Goal: Task Accomplishment & Management: Use online tool/utility

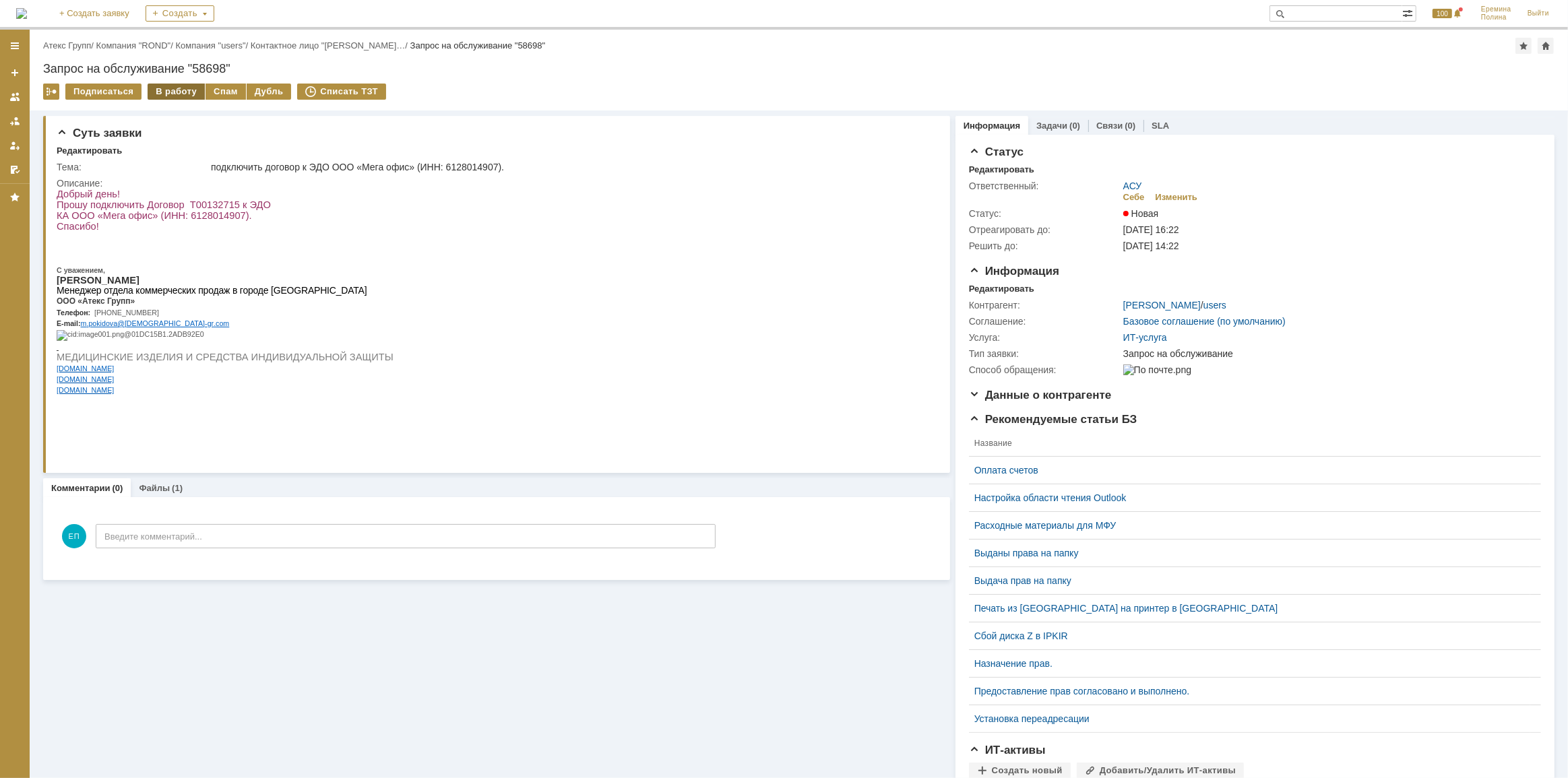
click at [160, 94] on div "В работу" at bounding box center [176, 92] width 57 height 16
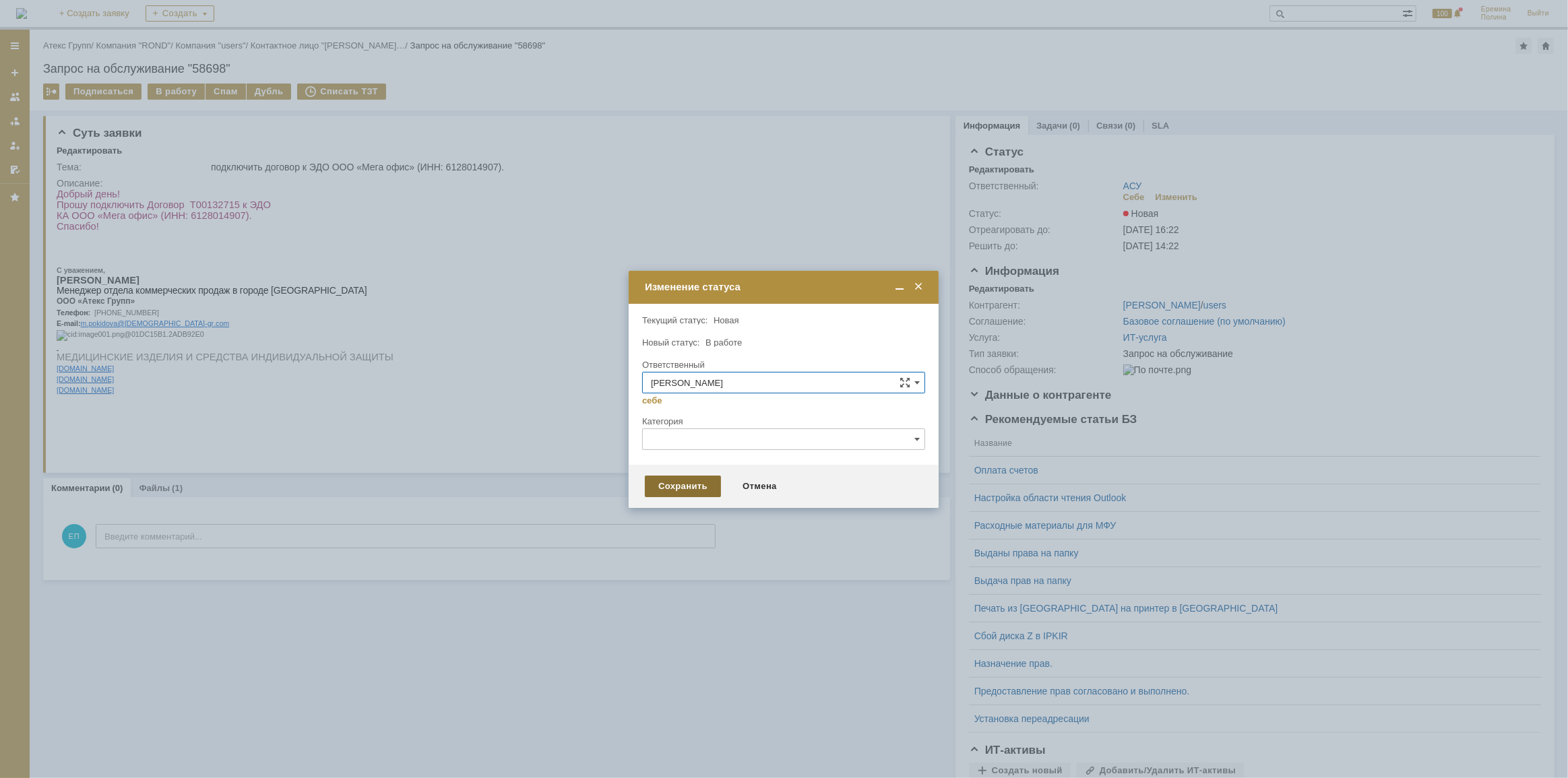
click at [668, 488] on div "Сохранить" at bounding box center [683, 486] width 76 height 22
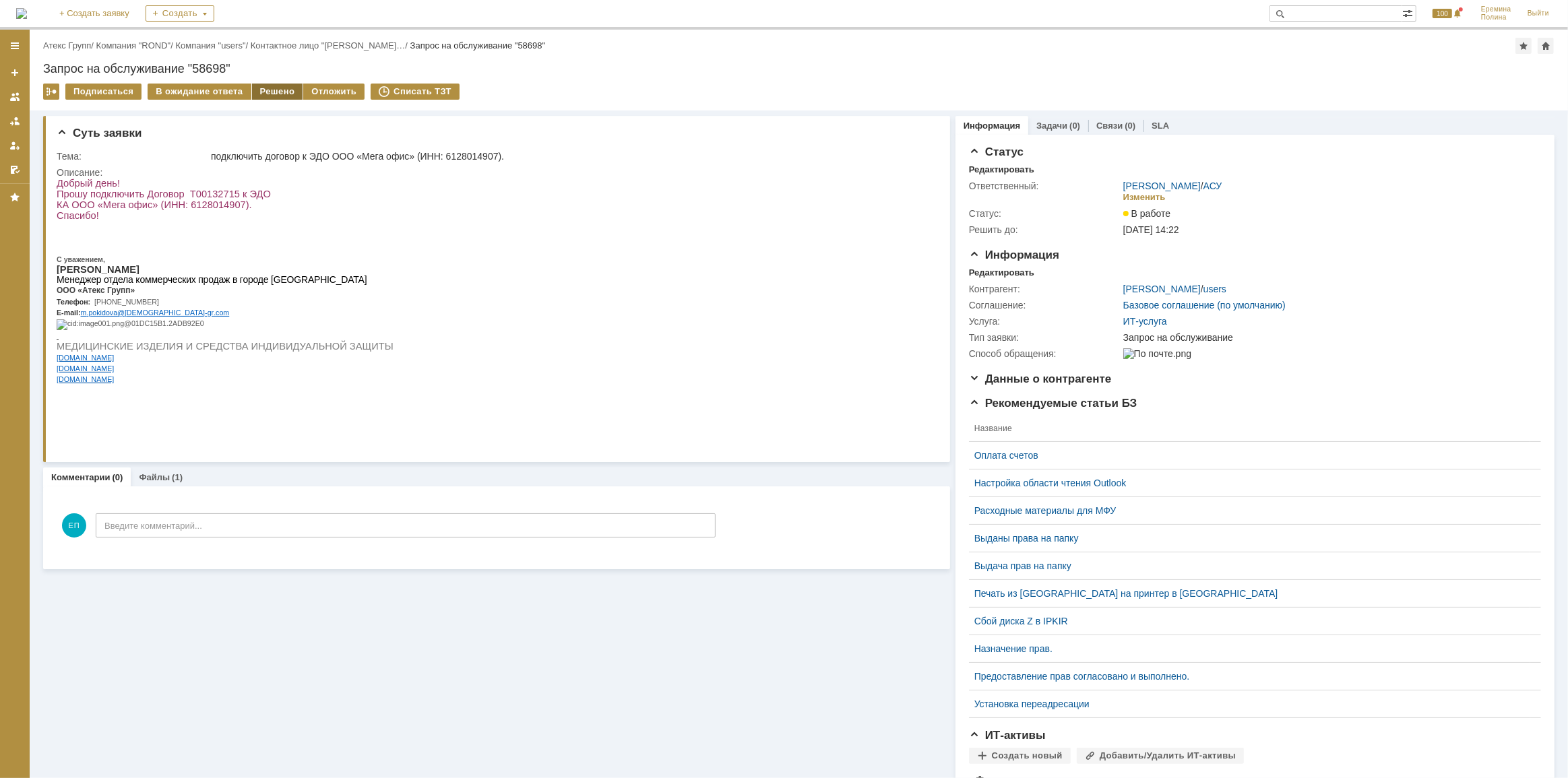
click at [272, 94] on div "Решено" at bounding box center [277, 92] width 51 height 16
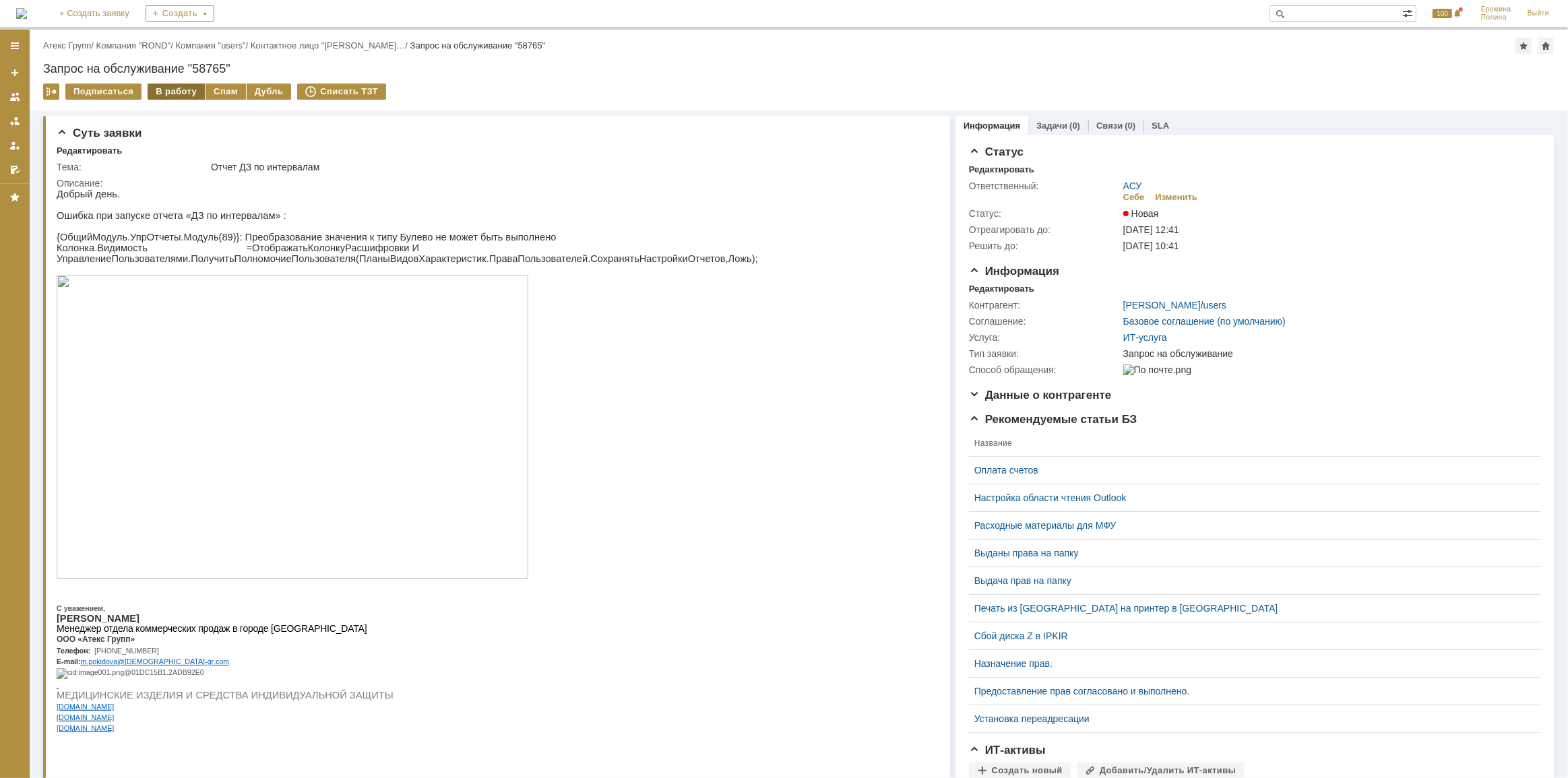
click at [170, 95] on div "В работу" at bounding box center [176, 92] width 57 height 16
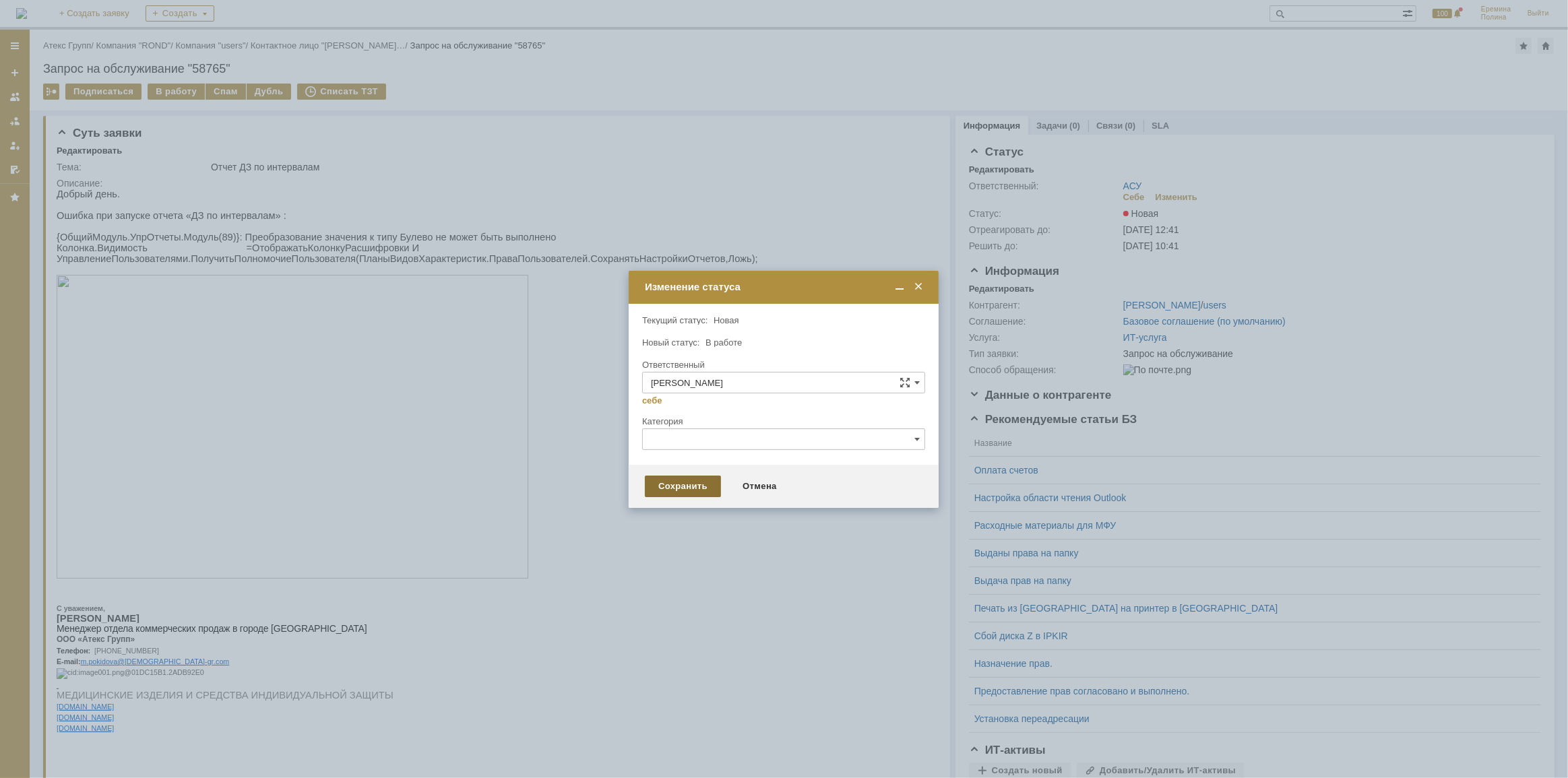
click at [670, 494] on div "Сохранить" at bounding box center [683, 486] width 76 height 22
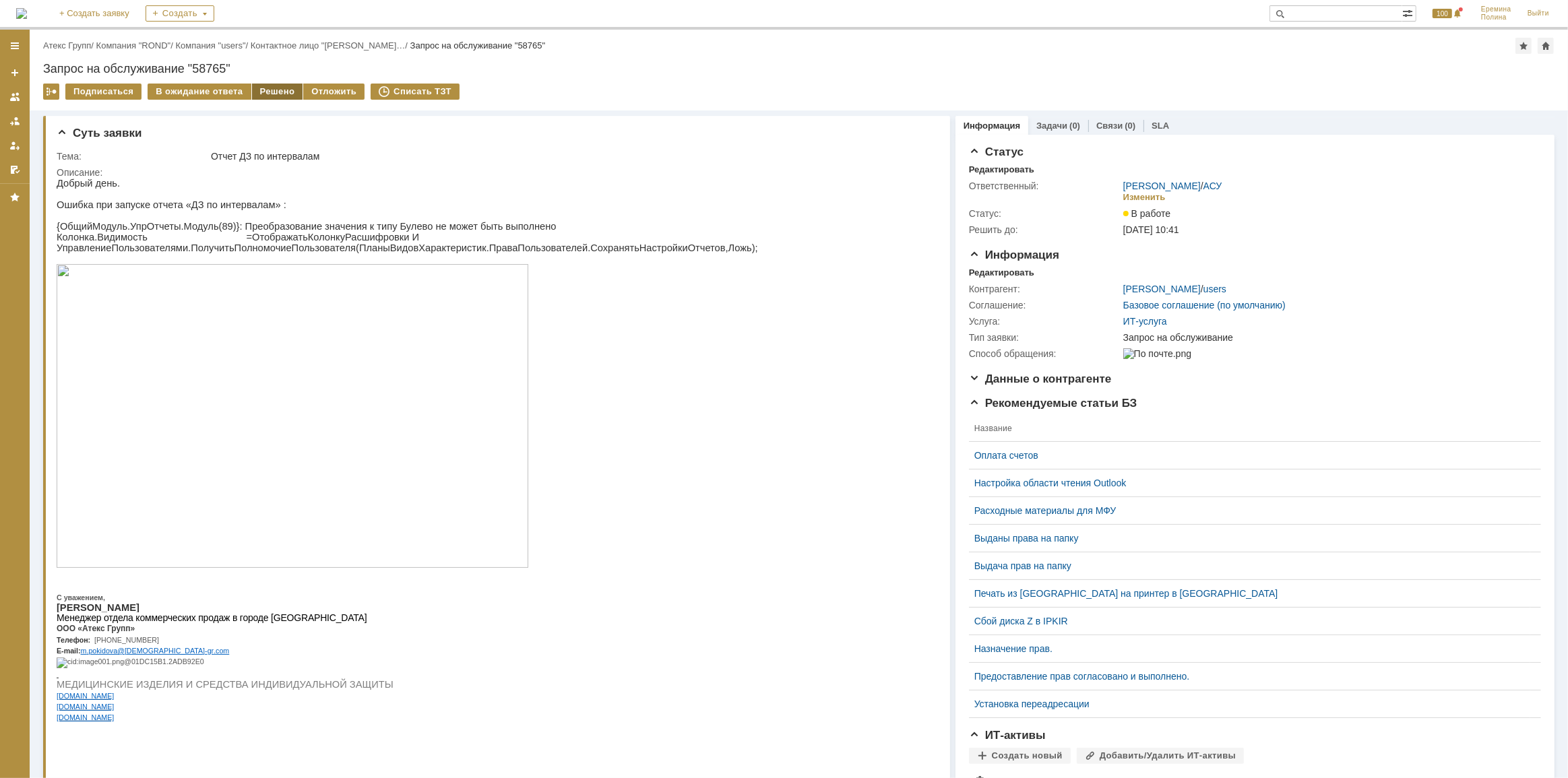
click at [259, 92] on div "Решено" at bounding box center [277, 92] width 51 height 16
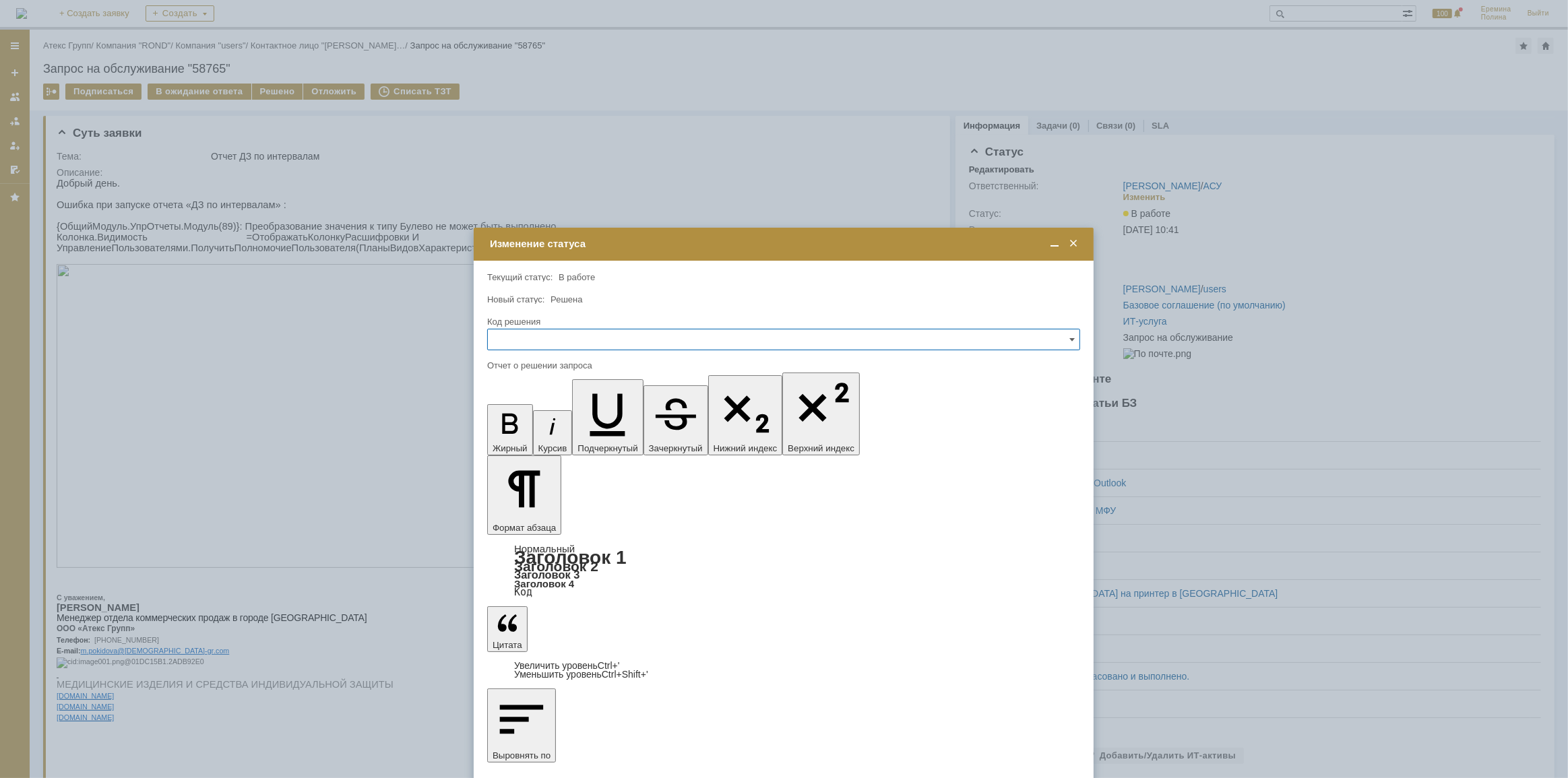
drag, startPoint x: 520, startPoint y: 4027, endPoint x: 531, endPoint y: 4020, distance: 13.0
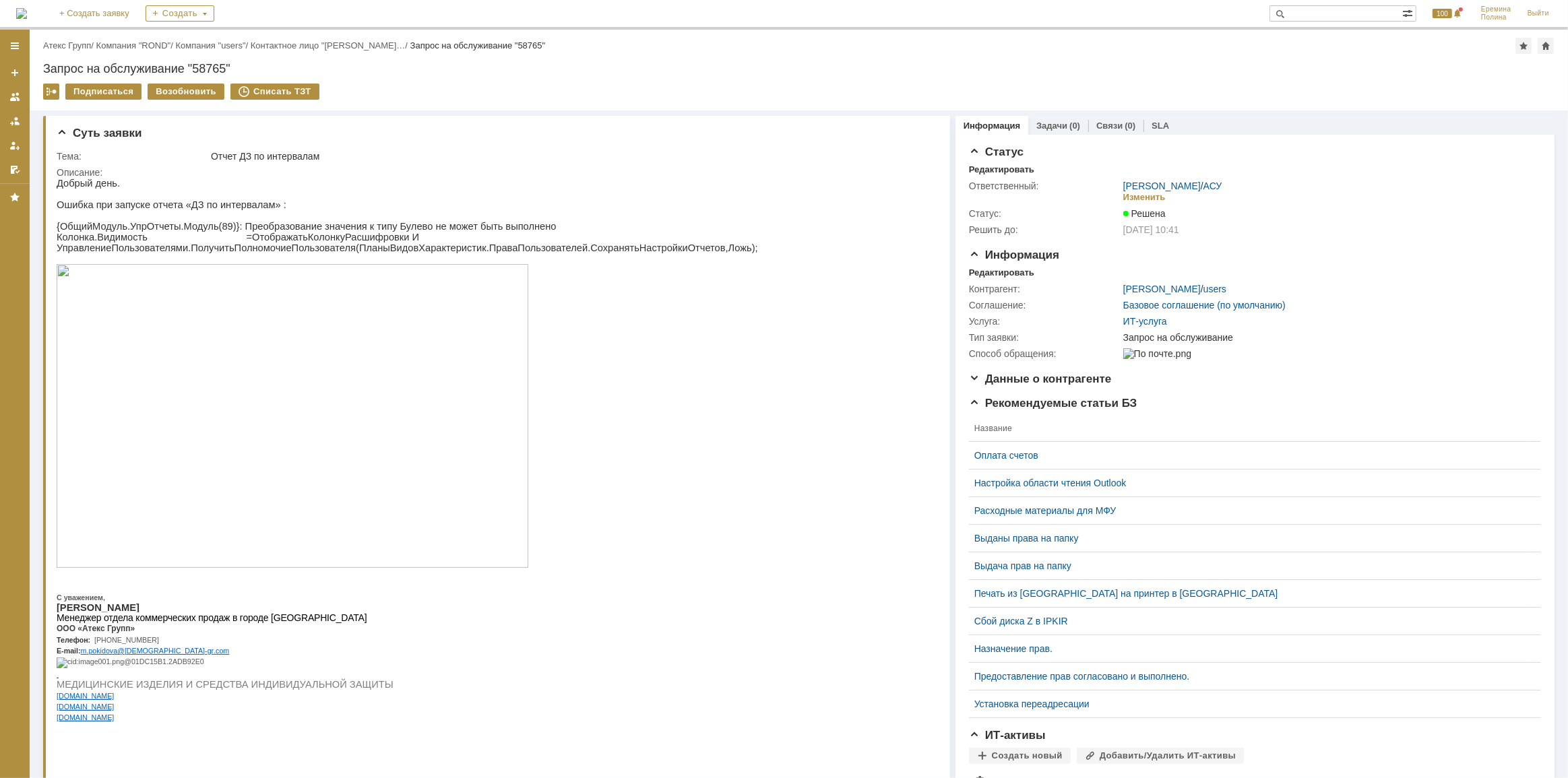
click at [1206, 185] on link "АСУ" at bounding box center [1212, 186] width 19 height 11
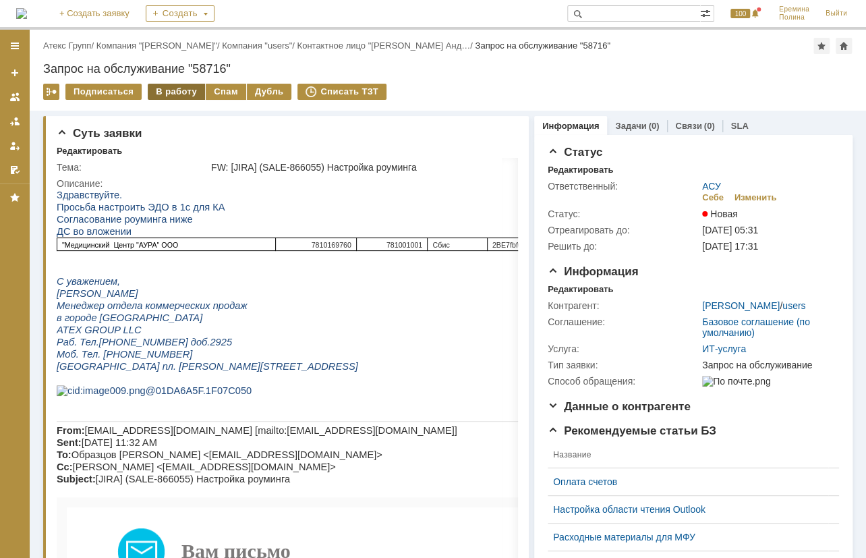
click at [182, 92] on div "В работу" at bounding box center [176, 92] width 57 height 16
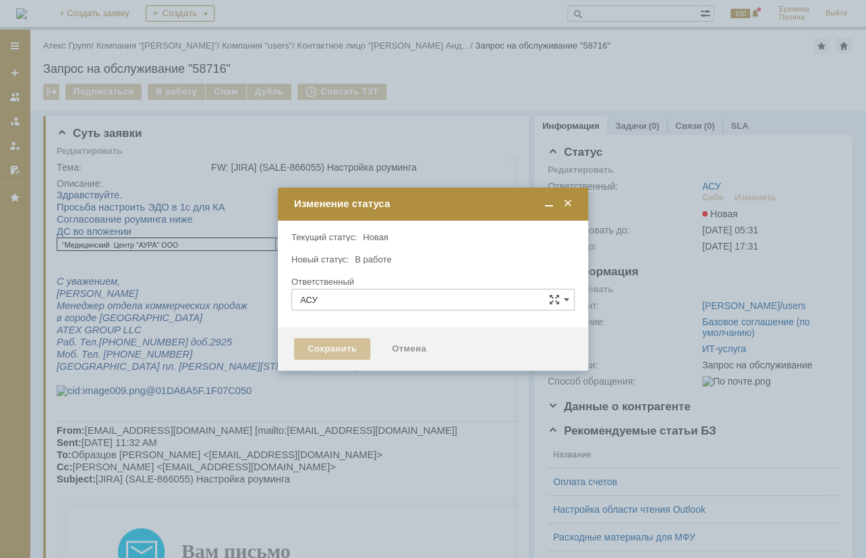
type input "Еремина Полина"
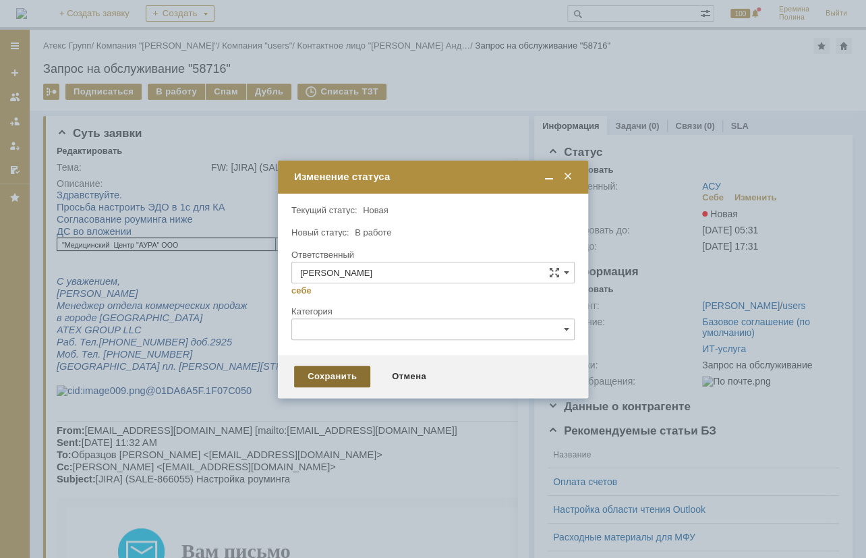
click at [310, 370] on div "Сохранить" at bounding box center [332, 377] width 76 height 22
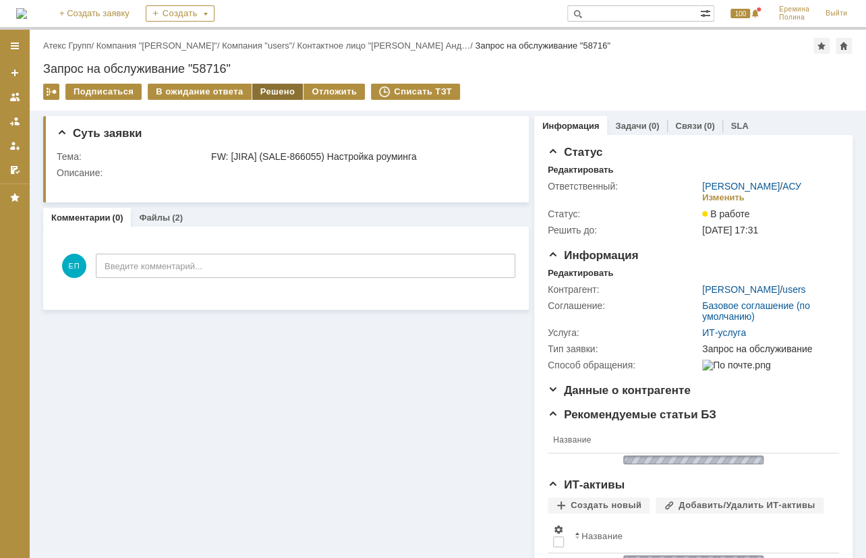
click at [263, 95] on div "Решено" at bounding box center [277, 92] width 51 height 16
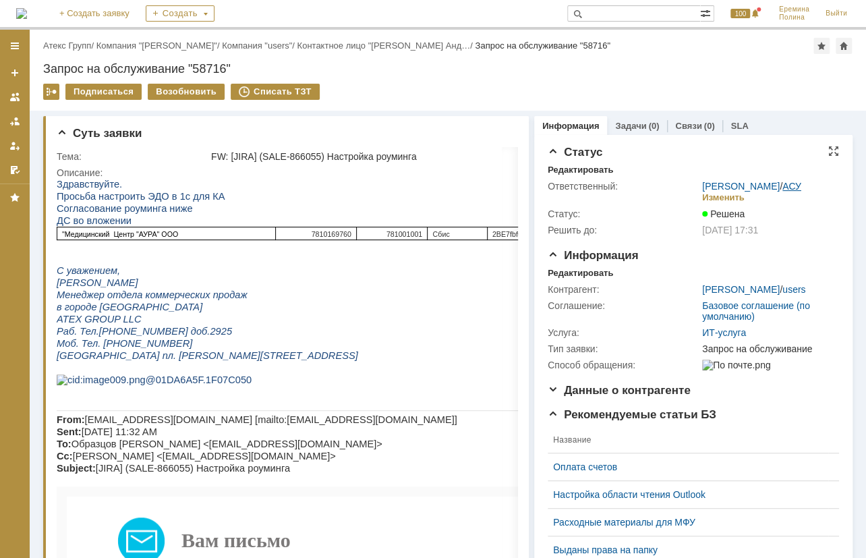
click at [783, 185] on link "АСУ" at bounding box center [792, 186] width 19 height 11
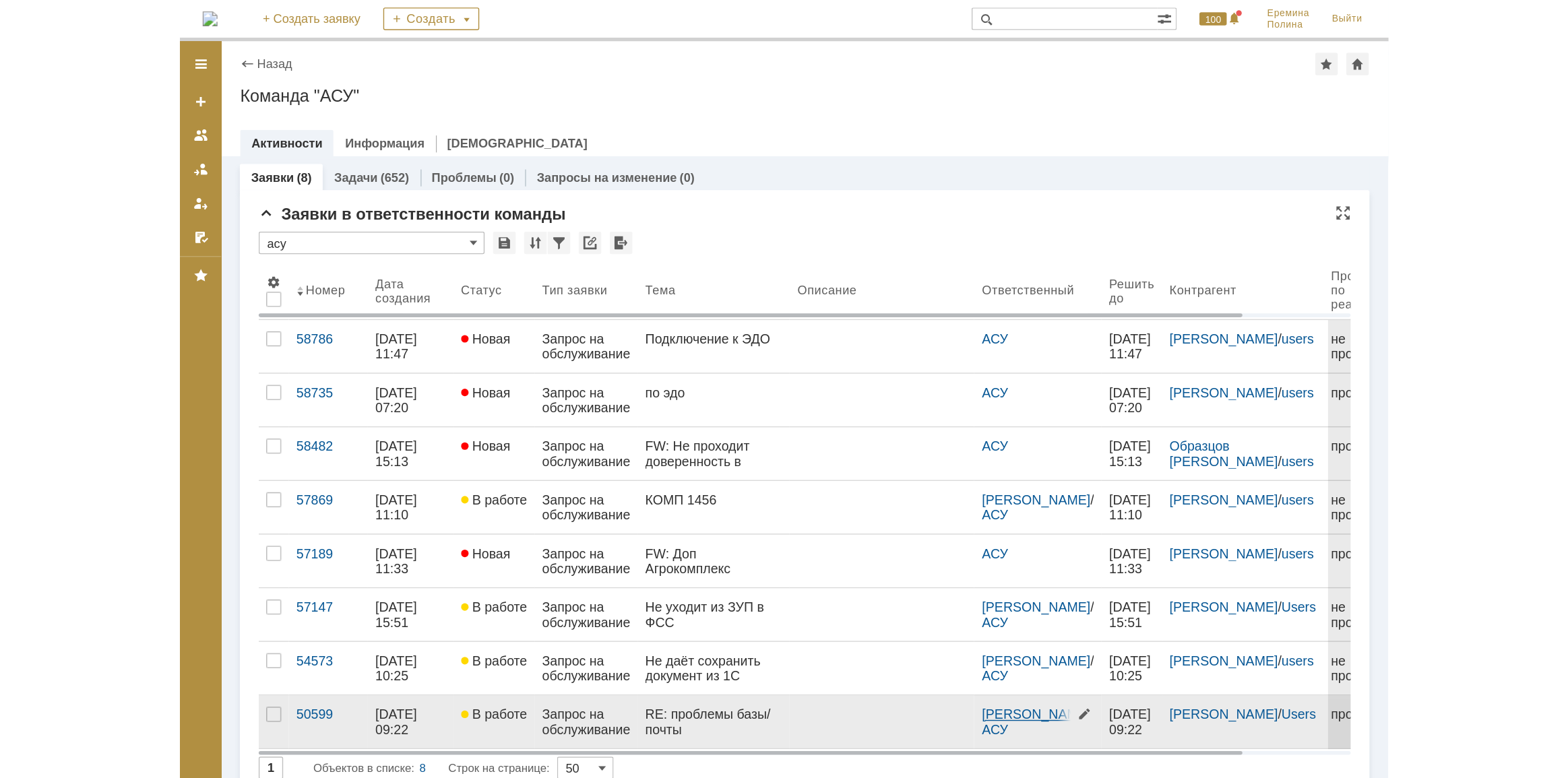
scroll to position [61, 0]
